Goal: Navigation & Orientation: Find specific page/section

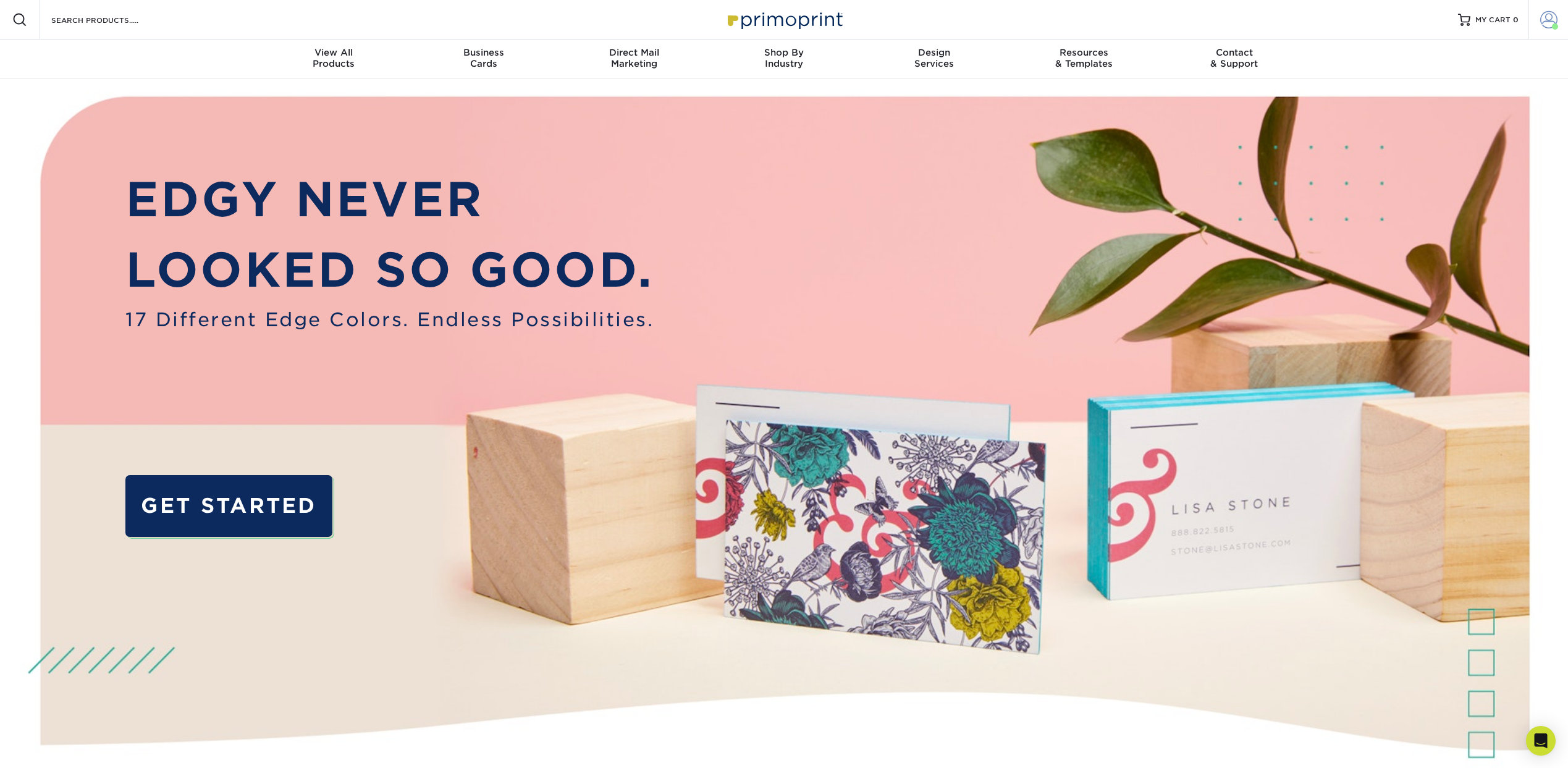
click at [1554, 21] on span at bounding box center [1549, 19] width 17 height 17
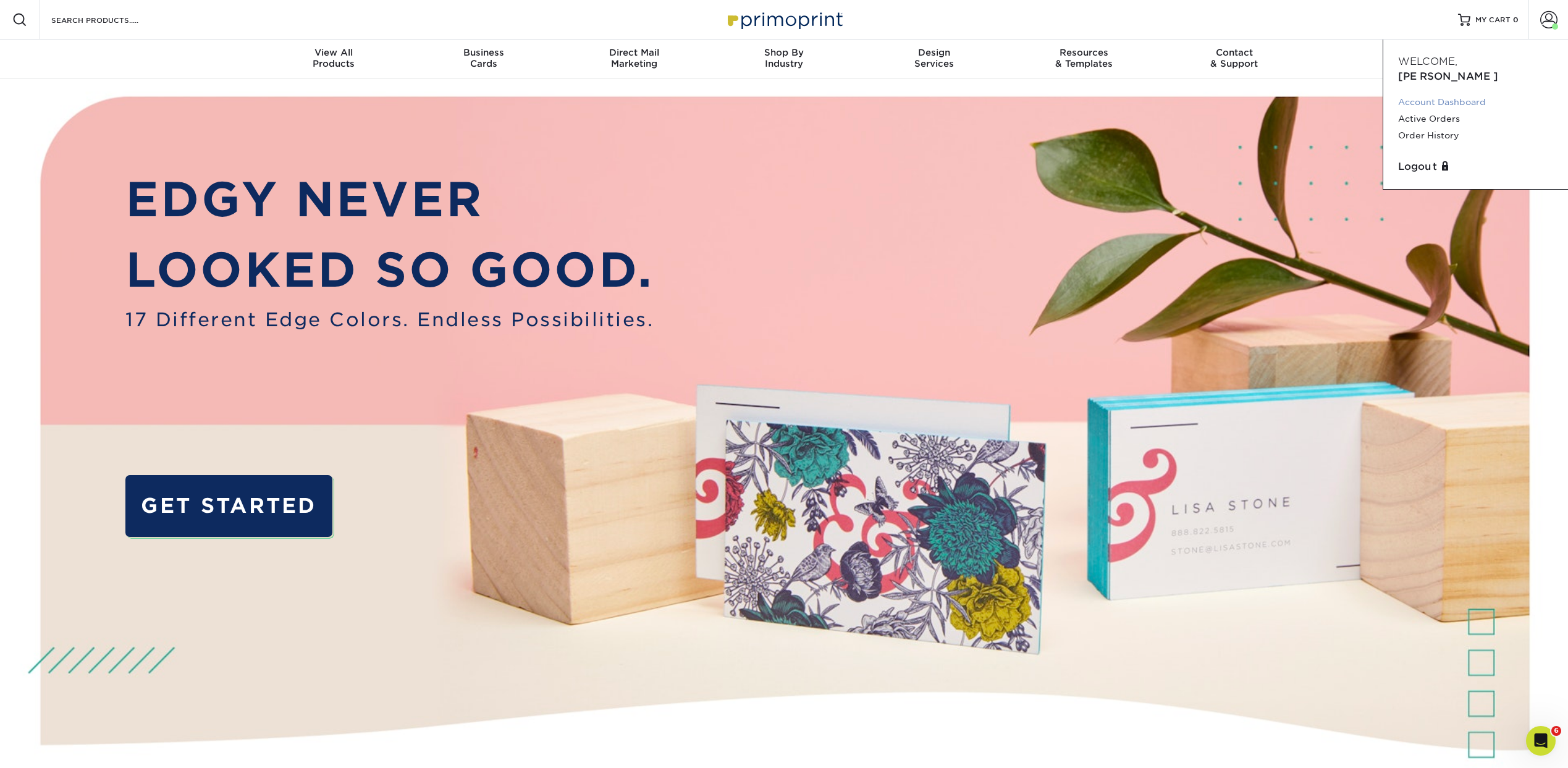
click at [1451, 94] on link "Account Dashboard" at bounding box center [1476, 102] width 155 height 17
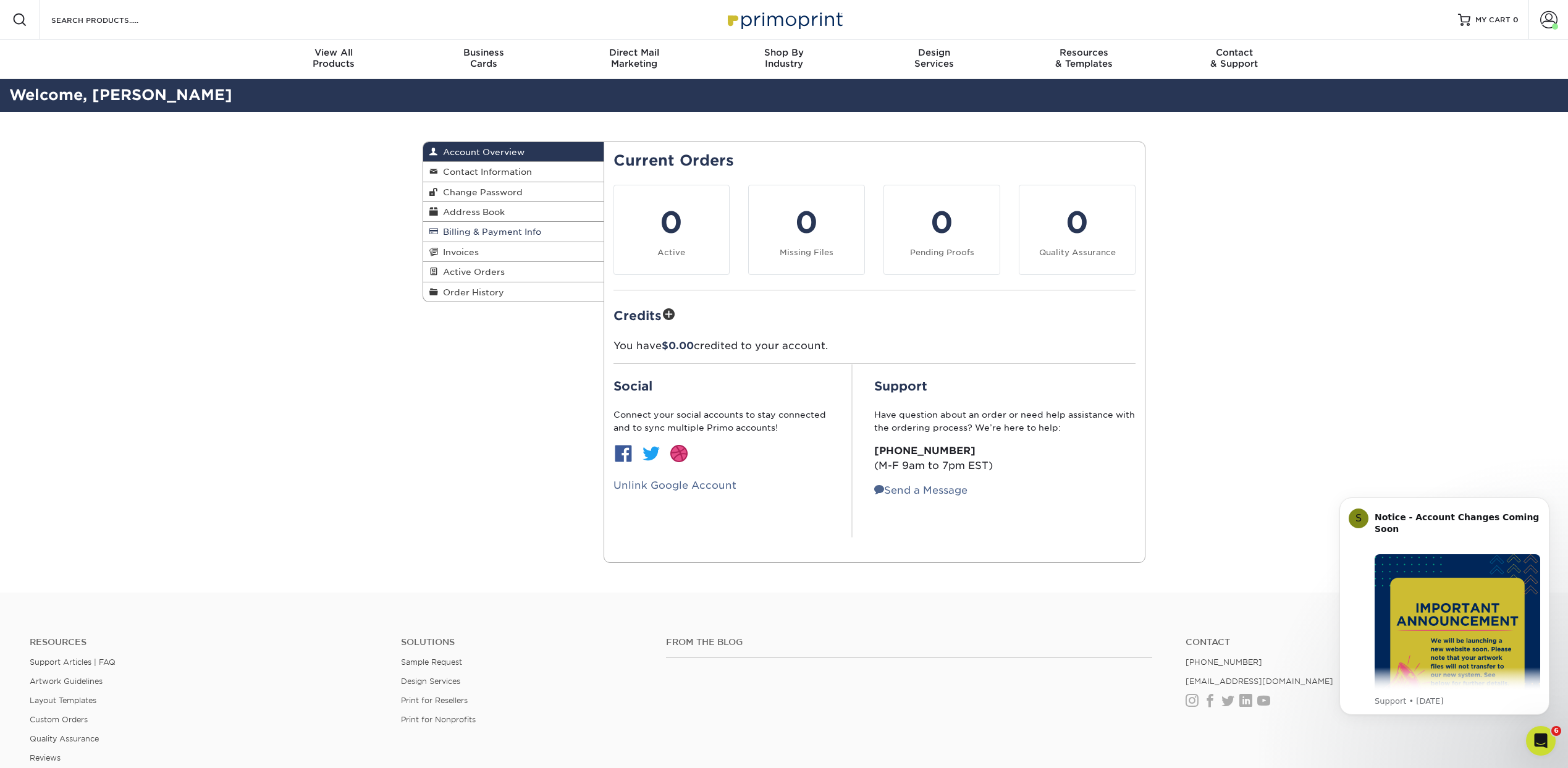
click at [493, 230] on span "Billing & Payment Info" at bounding box center [489, 231] width 103 height 10
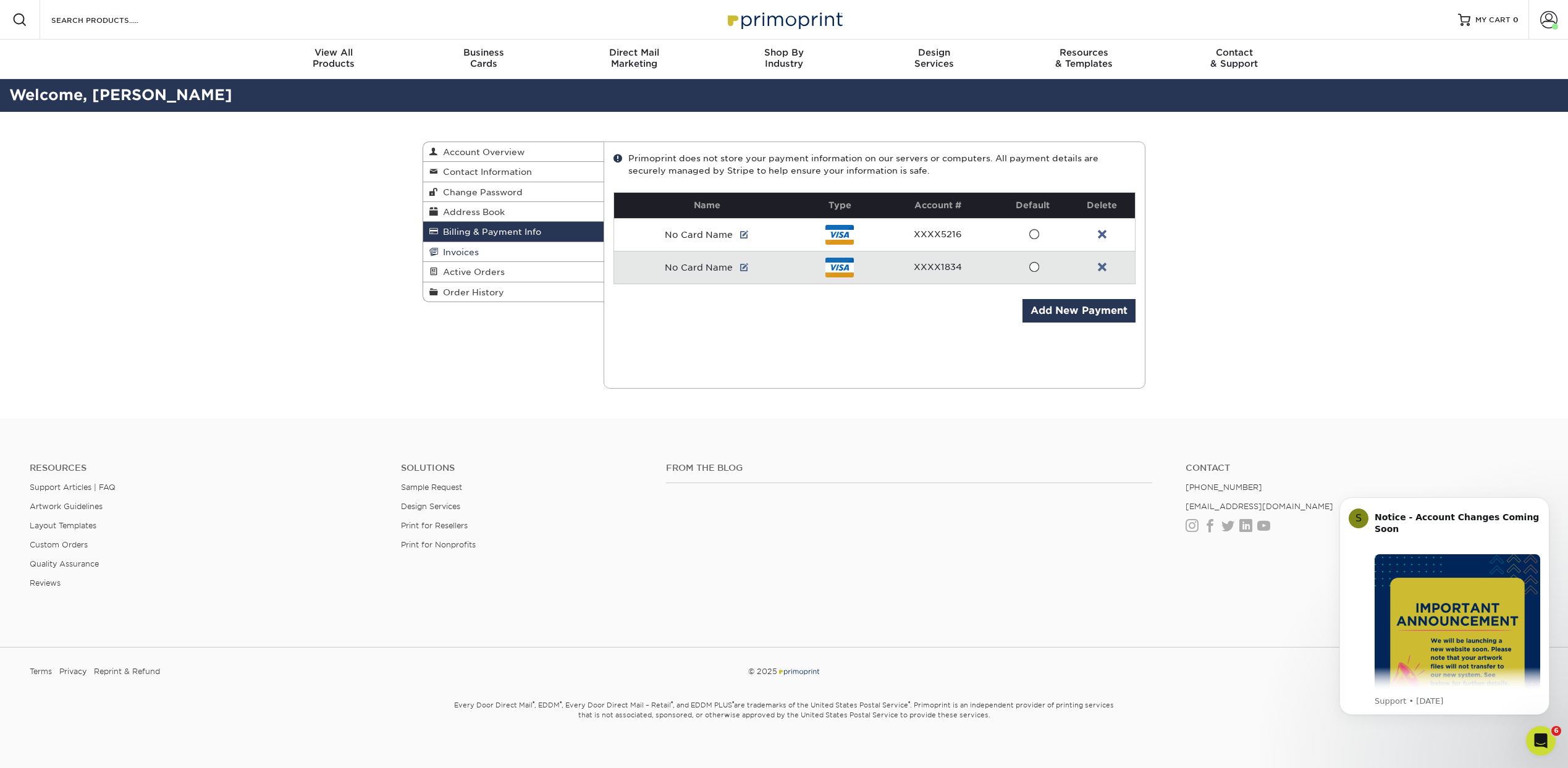
click at [462, 253] on span "Invoices" at bounding box center [459, 251] width 41 height 10
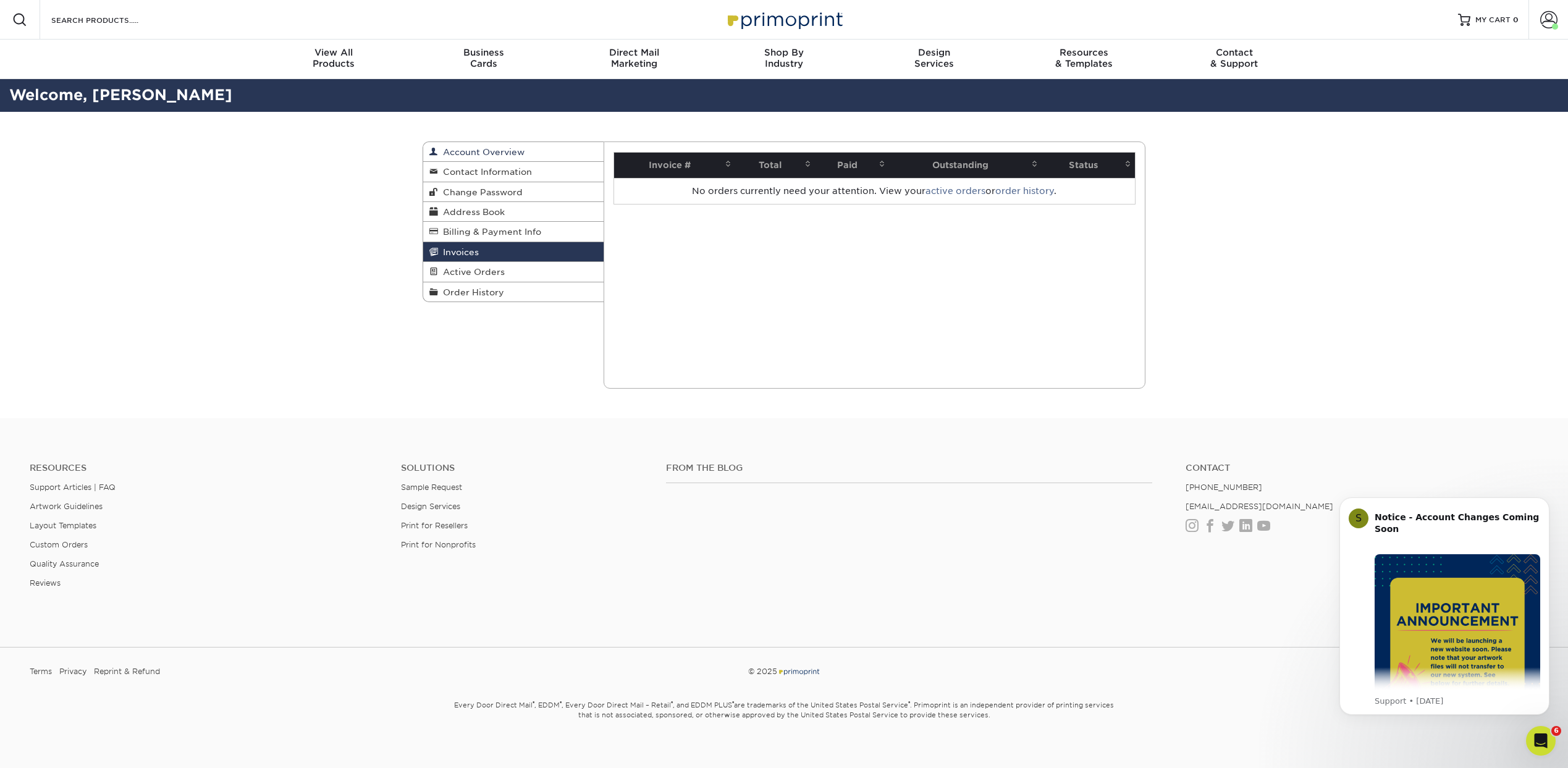
click at [488, 150] on span "Account Overview" at bounding box center [481, 151] width 87 height 10
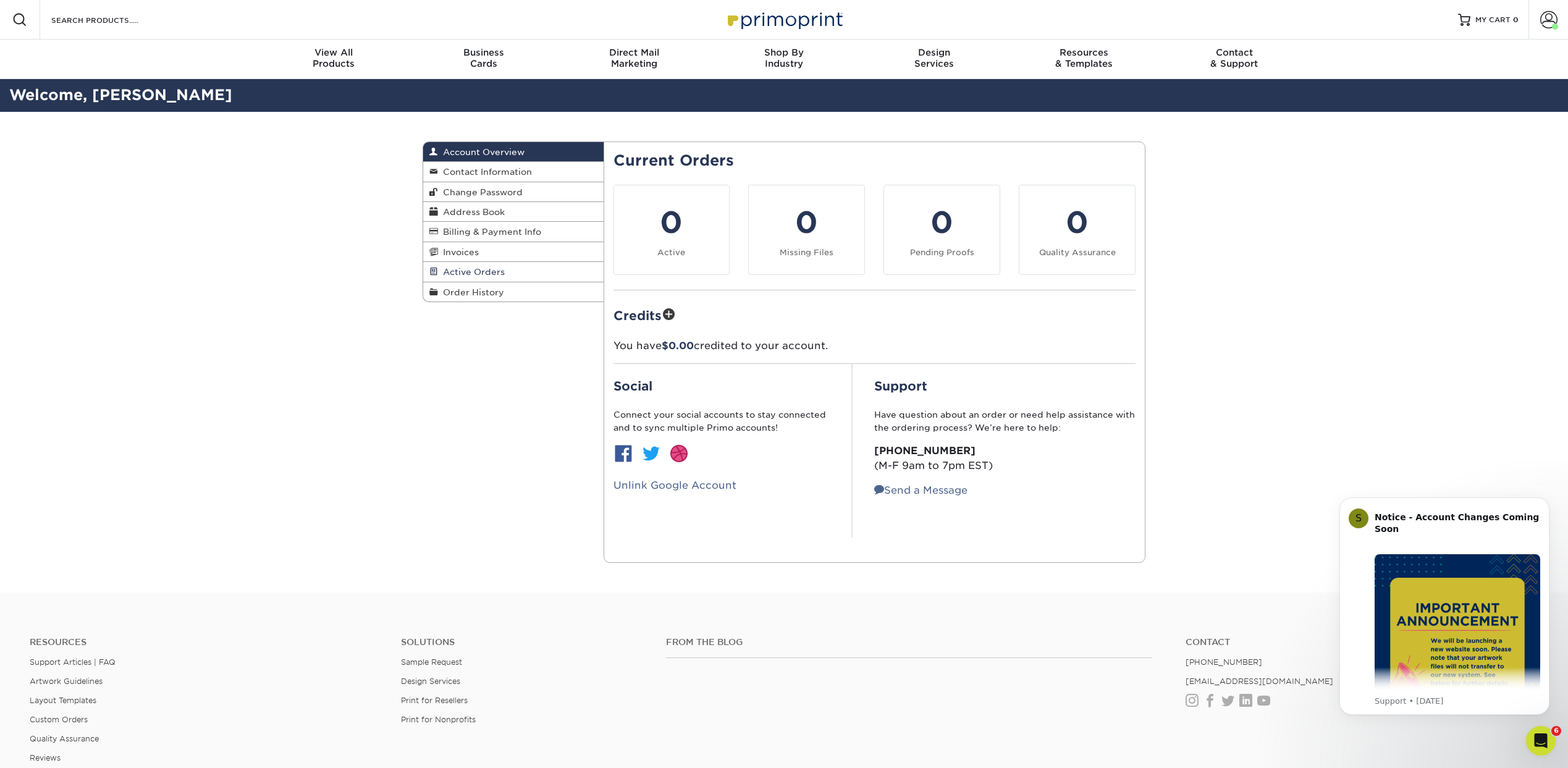
click at [485, 271] on span "Active Orders" at bounding box center [471, 271] width 67 height 10
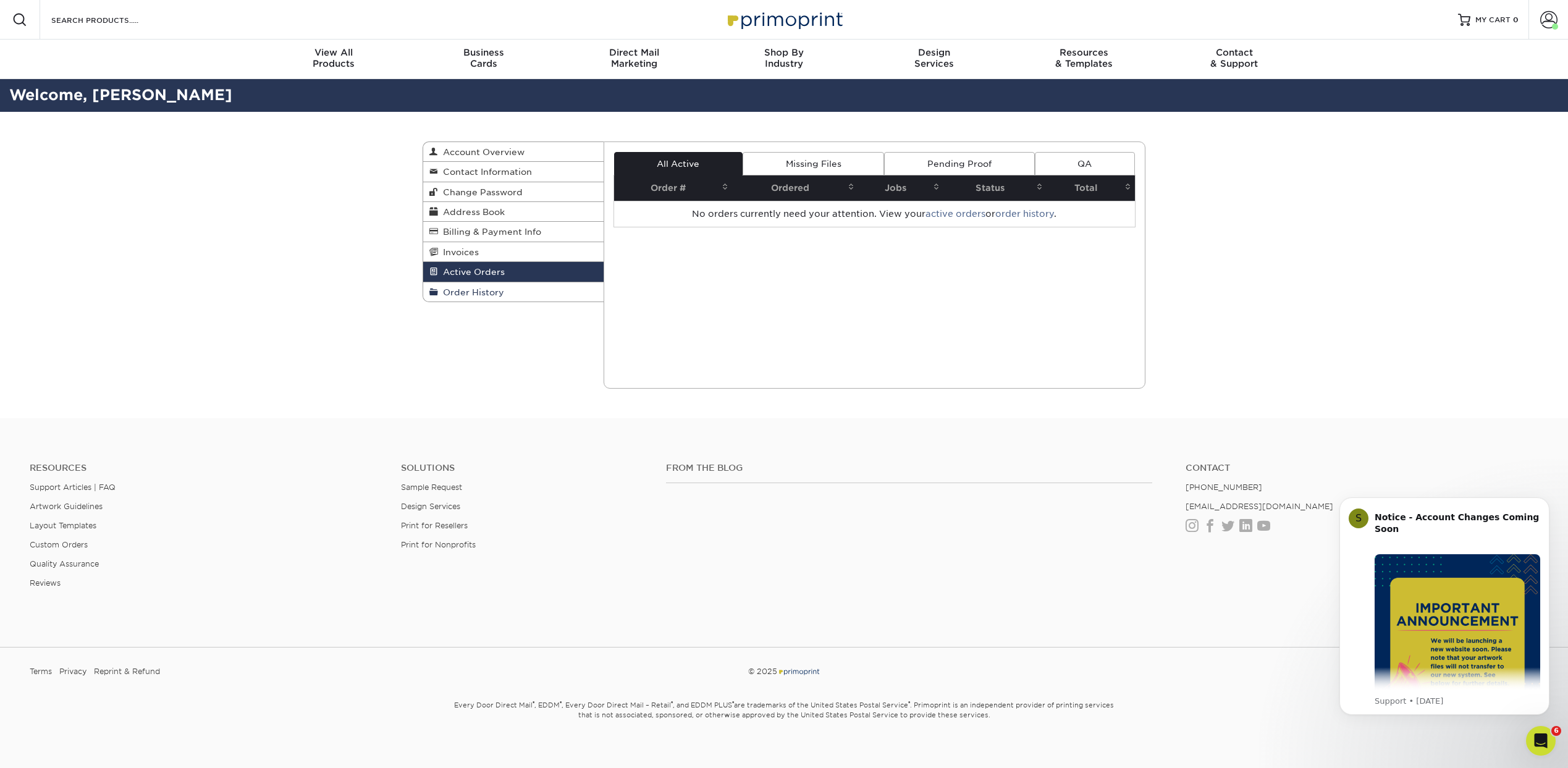
click at [475, 291] on span "Order History" at bounding box center [471, 292] width 66 height 10
